Goal: Task Accomplishment & Management: Manage account settings

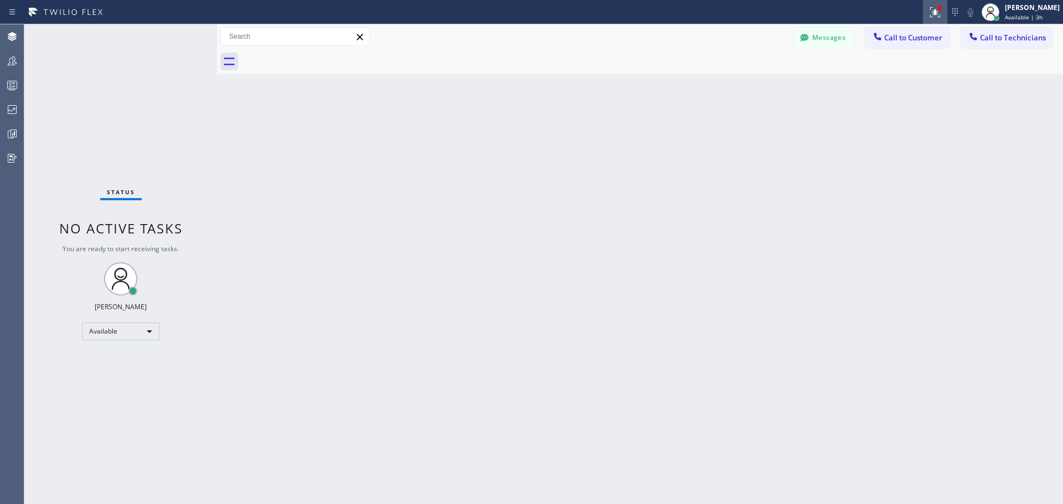
click at [942, 6] on div at bounding box center [935, 12] width 24 height 13
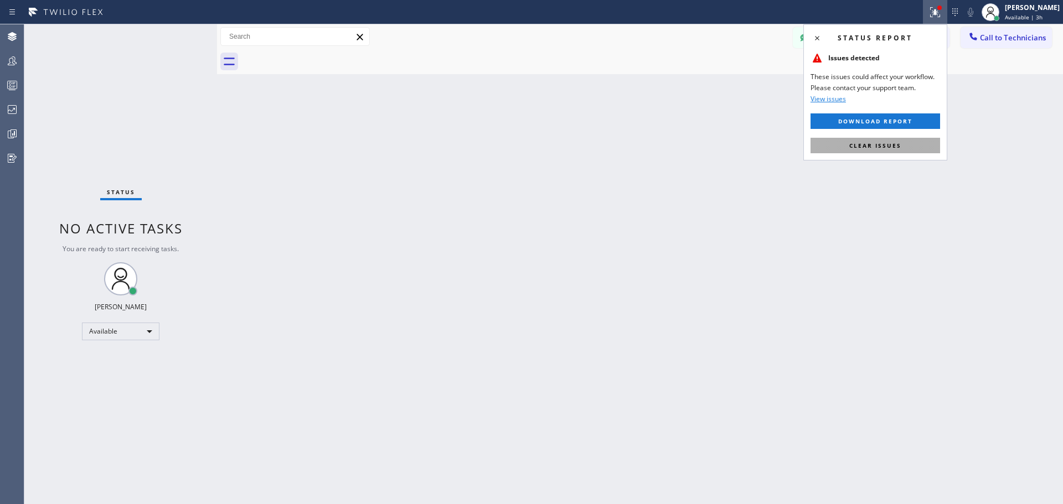
click at [893, 143] on span "Clear issues" at bounding box center [875, 146] width 52 height 8
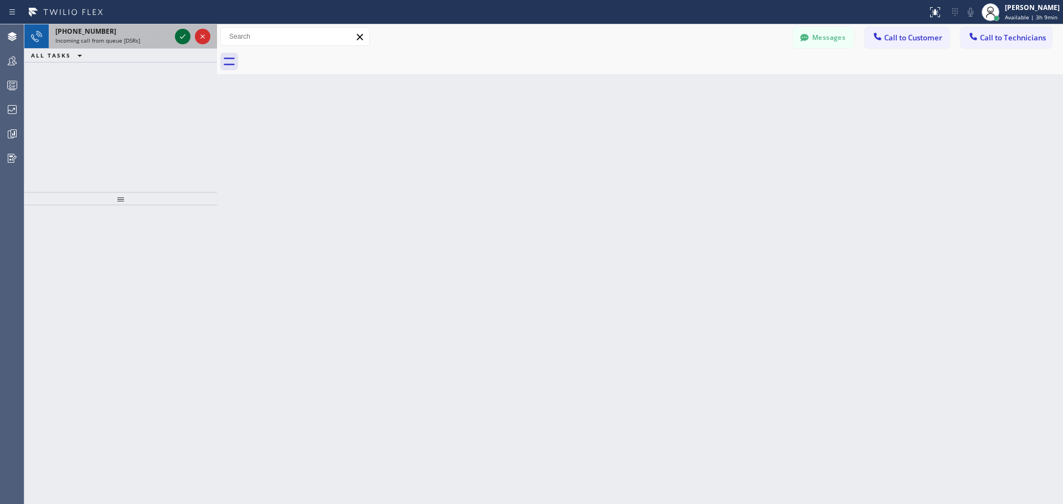
click at [182, 31] on icon at bounding box center [182, 36] width 13 height 13
click at [178, 33] on icon at bounding box center [182, 36] width 13 height 13
click at [175, 35] on div at bounding box center [183, 36] width 16 height 13
drag, startPoint x: 183, startPoint y: 31, endPoint x: 188, endPoint y: 37, distance: 8.2
click at [183, 31] on icon at bounding box center [182, 36] width 13 height 13
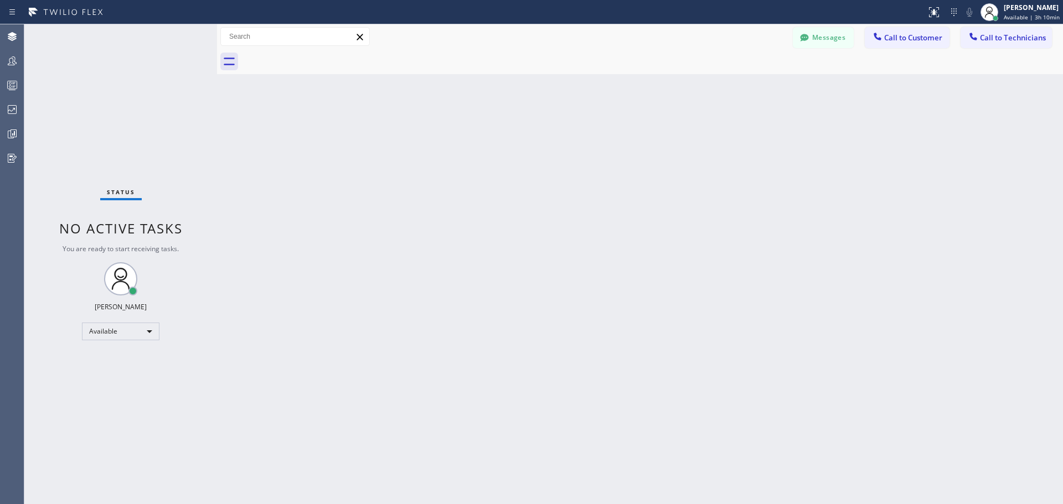
click at [109, 478] on div "Status No active tasks You are ready to start receiving tasks. [PERSON_NAME] Av…" at bounding box center [120, 264] width 193 height 480
click at [110, 478] on div "Status No active tasks You are ready to start receiving tasks. [PERSON_NAME] Av…" at bounding box center [120, 264] width 193 height 480
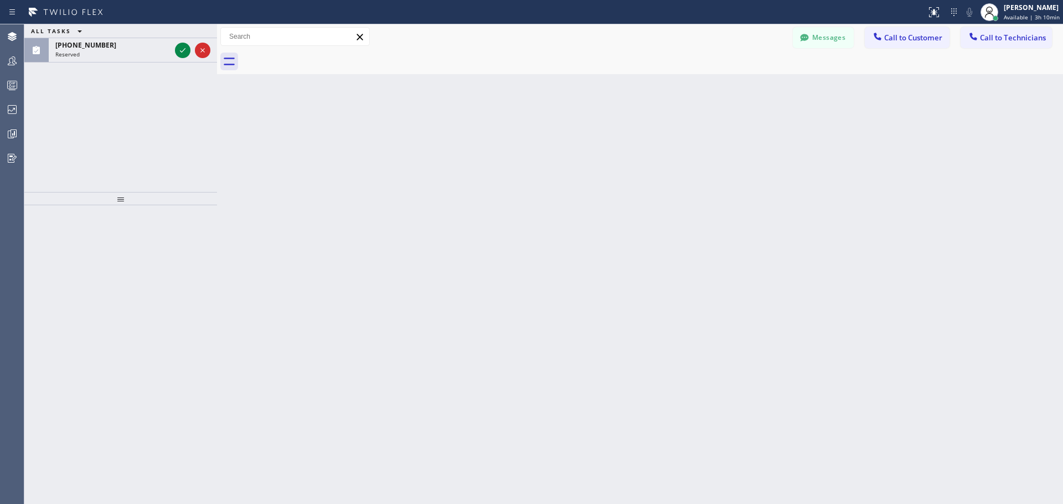
drag, startPoint x: 117, startPoint y: 42, endPoint x: 39, endPoint y: 106, distance: 101.1
click at [38, 39] on div "[PHONE_NUMBER] Reserved" at bounding box center [120, 50] width 193 height 24
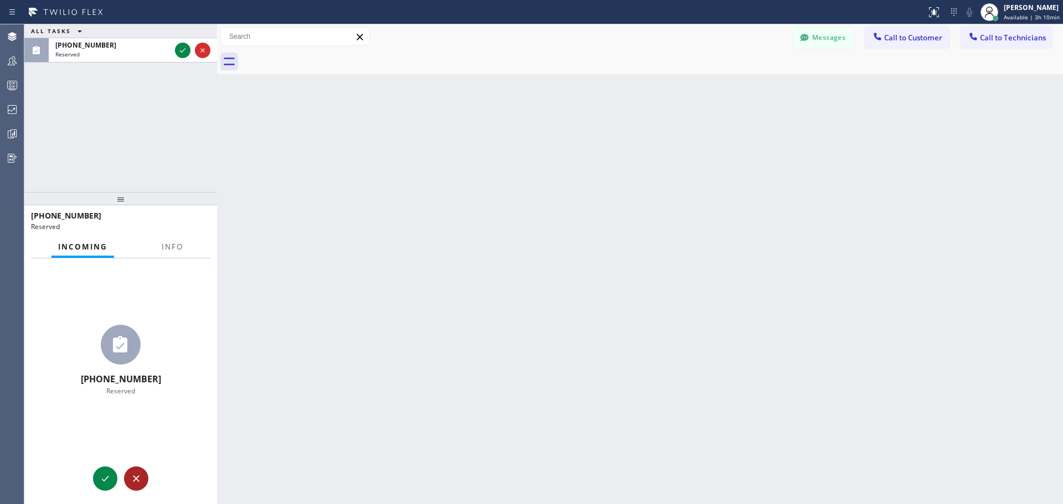
click at [132, 482] on icon at bounding box center [136, 478] width 13 height 13
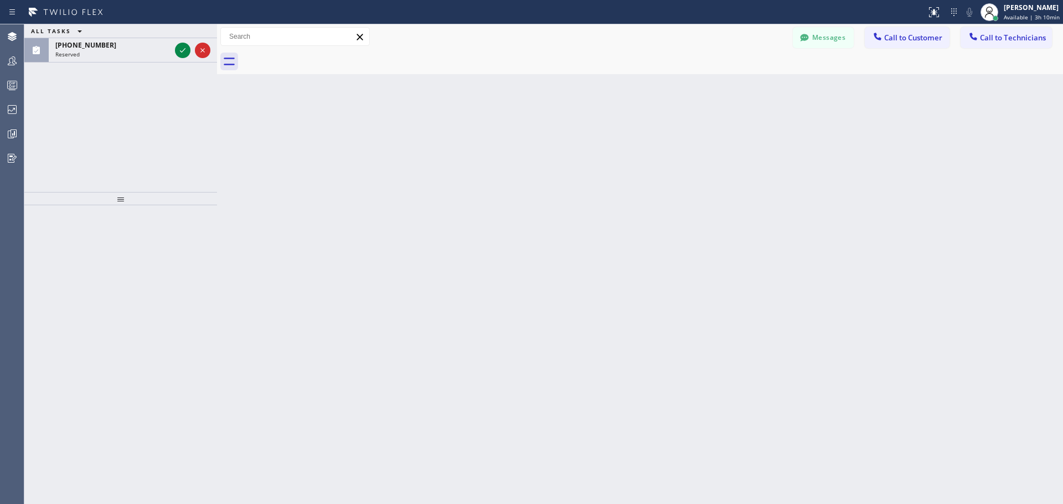
drag, startPoint x: 208, startPoint y: 53, endPoint x: 303, endPoint y: 62, distance: 96.2
click at [208, 53] on icon at bounding box center [202, 50] width 13 height 13
click at [1038, 17] on span "Available | 3h 10min" at bounding box center [1032, 17] width 56 height 8
click at [1011, 76] on button "Unavailable" at bounding box center [1007, 73] width 111 height 14
